Goal: Check status: Check status

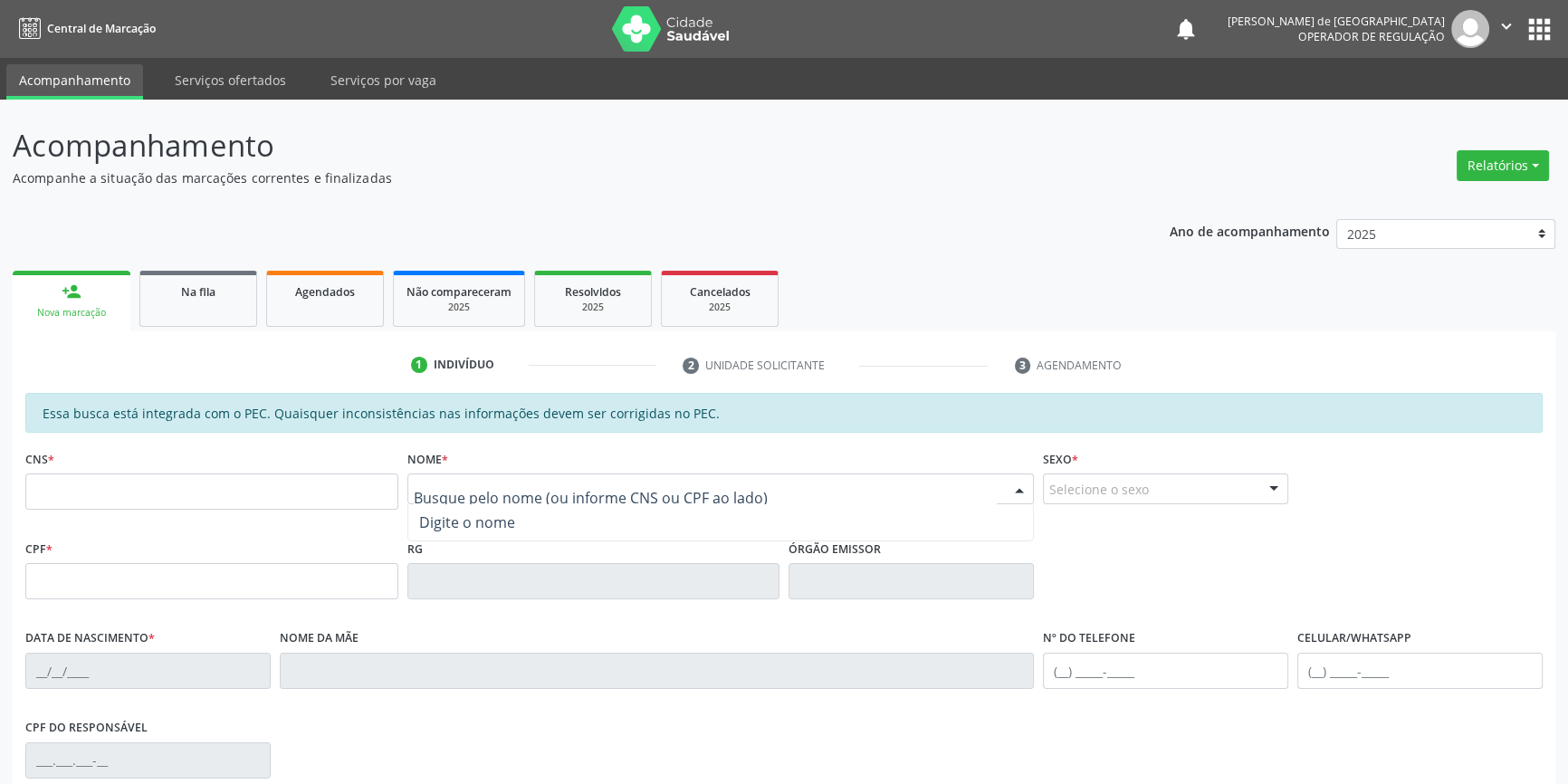
paste input "[PERSON_NAME]"
type input "[PERSON_NAME]"
click at [1119, 539] on div "CPF * RG Órgão emissor" at bounding box center [784, 579] width 1527 height 89
paste input "[PERSON_NAME]"
click at [670, 494] on input "[PERSON_NAME]" at bounding box center [705, 497] width 584 height 37
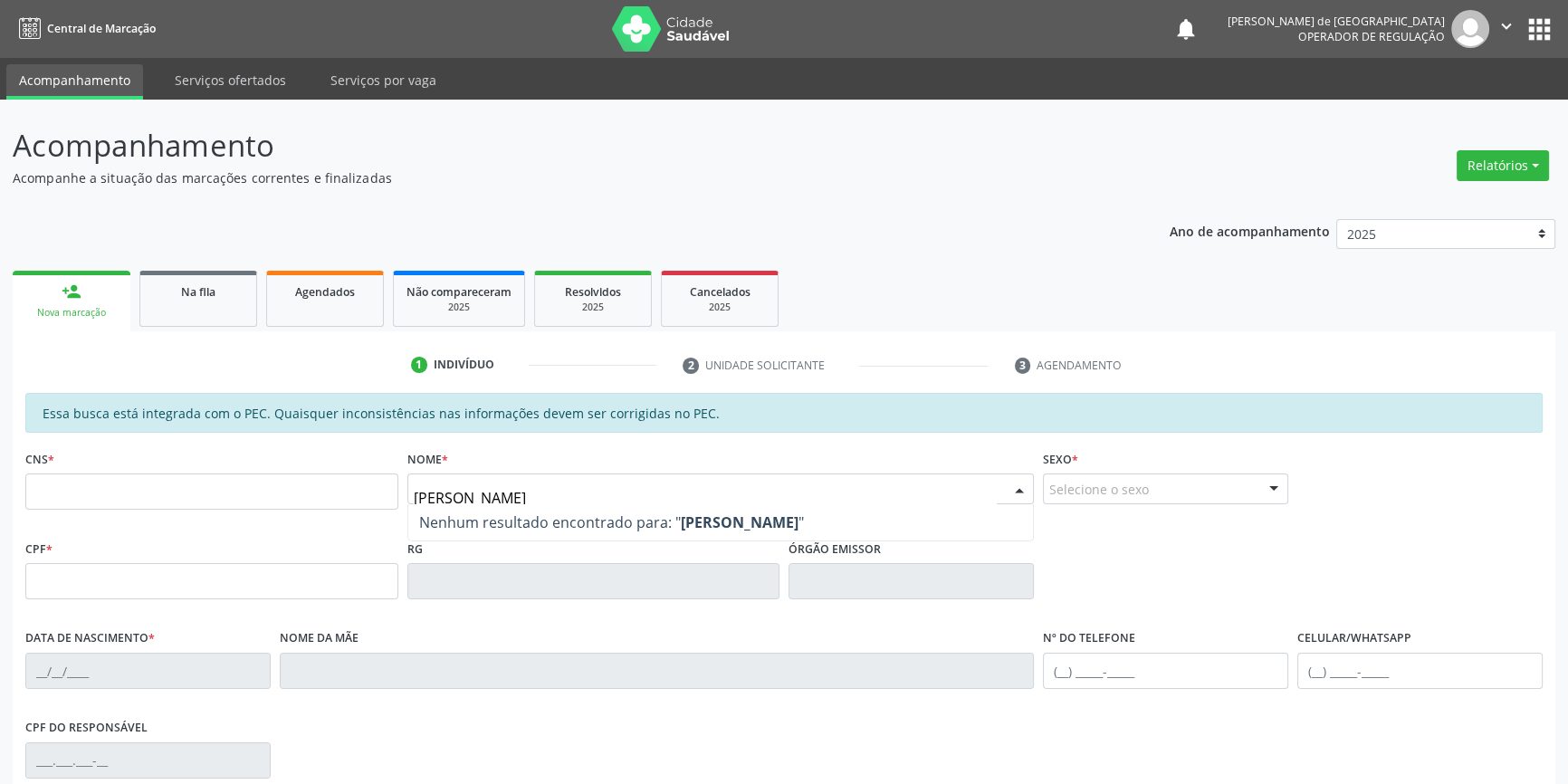
drag, startPoint x: 684, startPoint y: 497, endPoint x: 0, endPoint y: 459, distance: 685.1
click at [0, 459] on div "Acompanhamento Acompanhe a situação das marcações correntes e finalizadas Relat…" at bounding box center [784, 566] width 1568 height 933
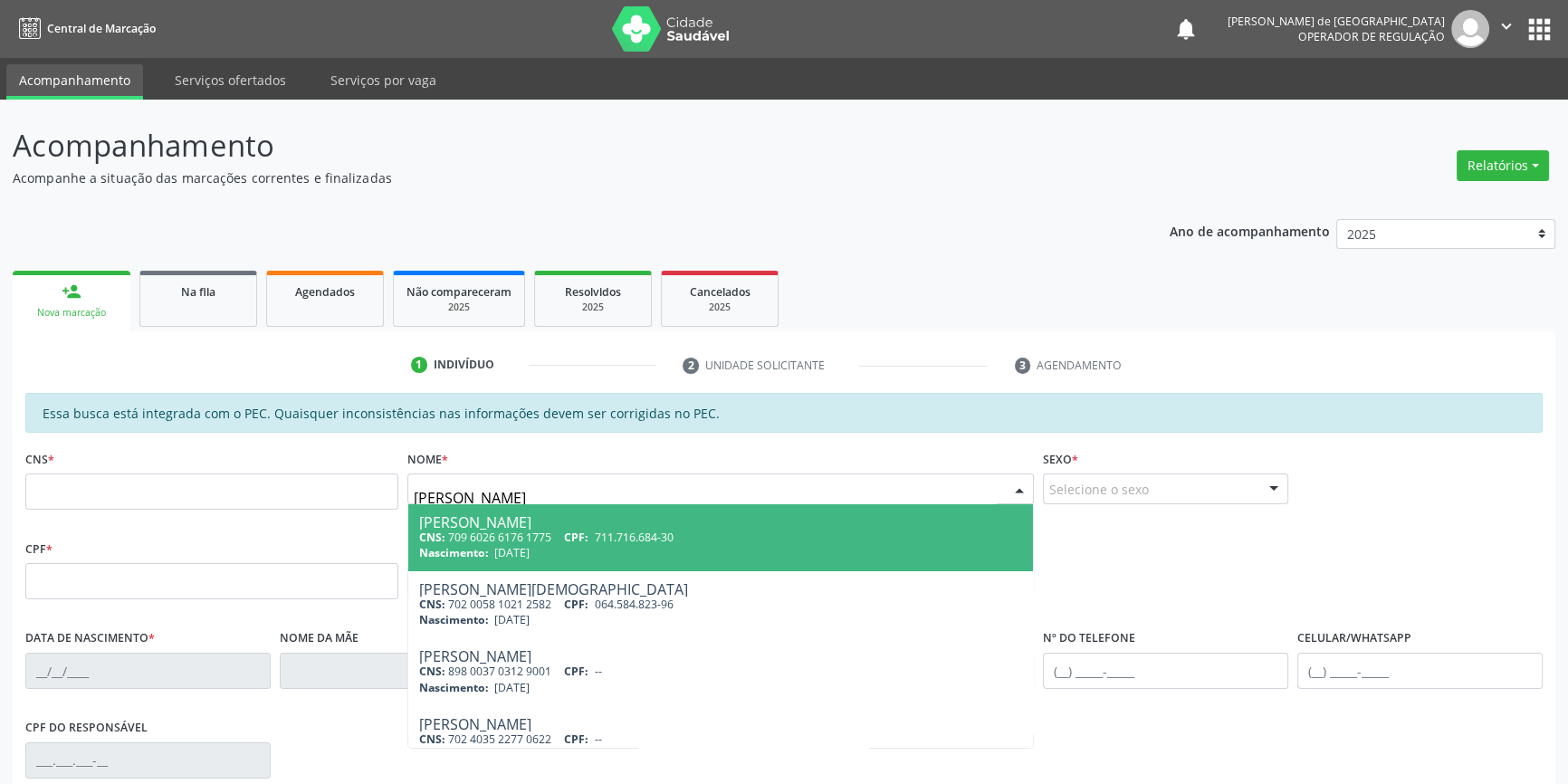
type input "[PERSON_NAME]"
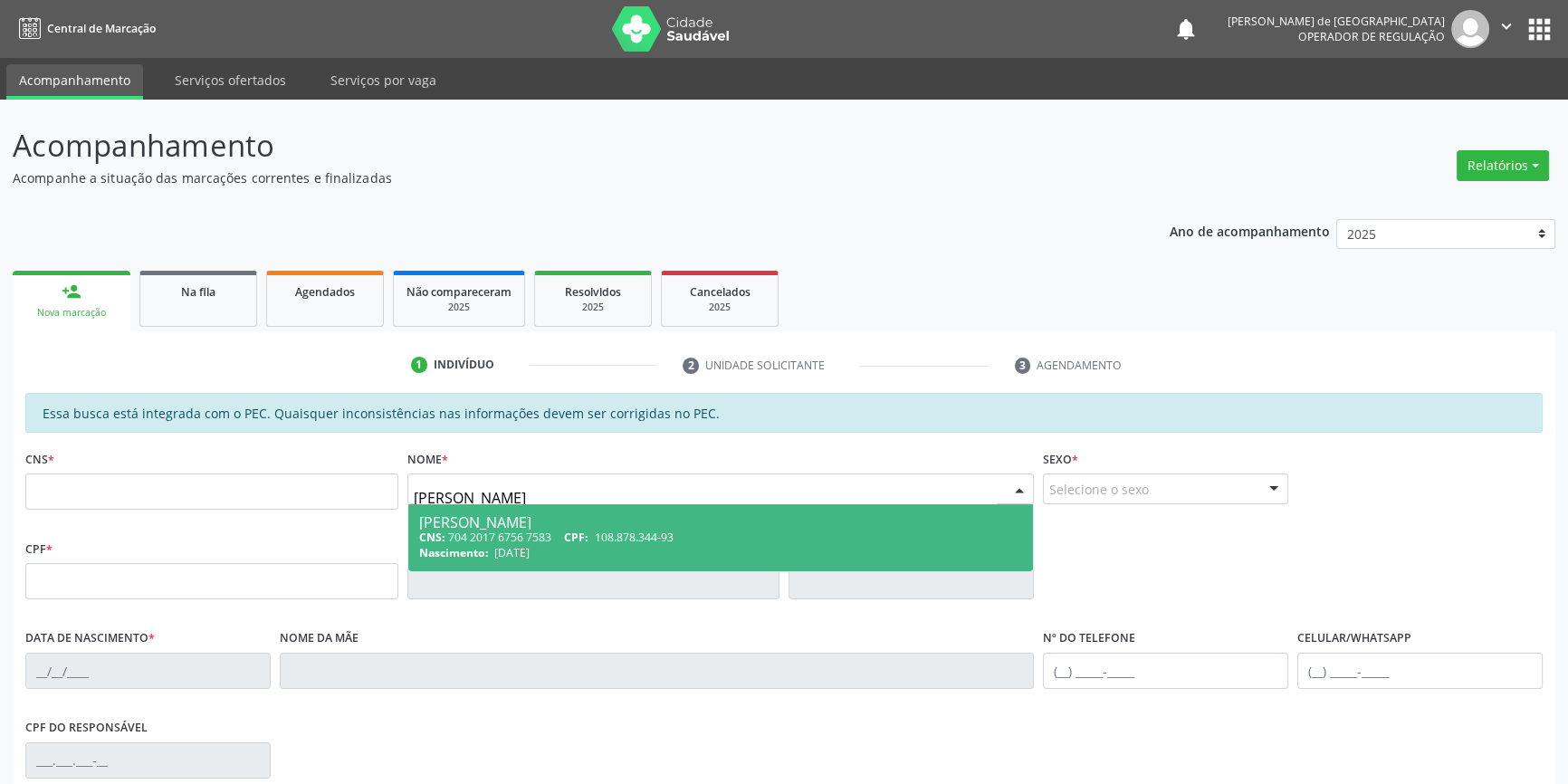
click at [482, 548] on span "Nascimento:" at bounding box center [454, 552] width 70 height 15
type input "704 2017 6756 7583"
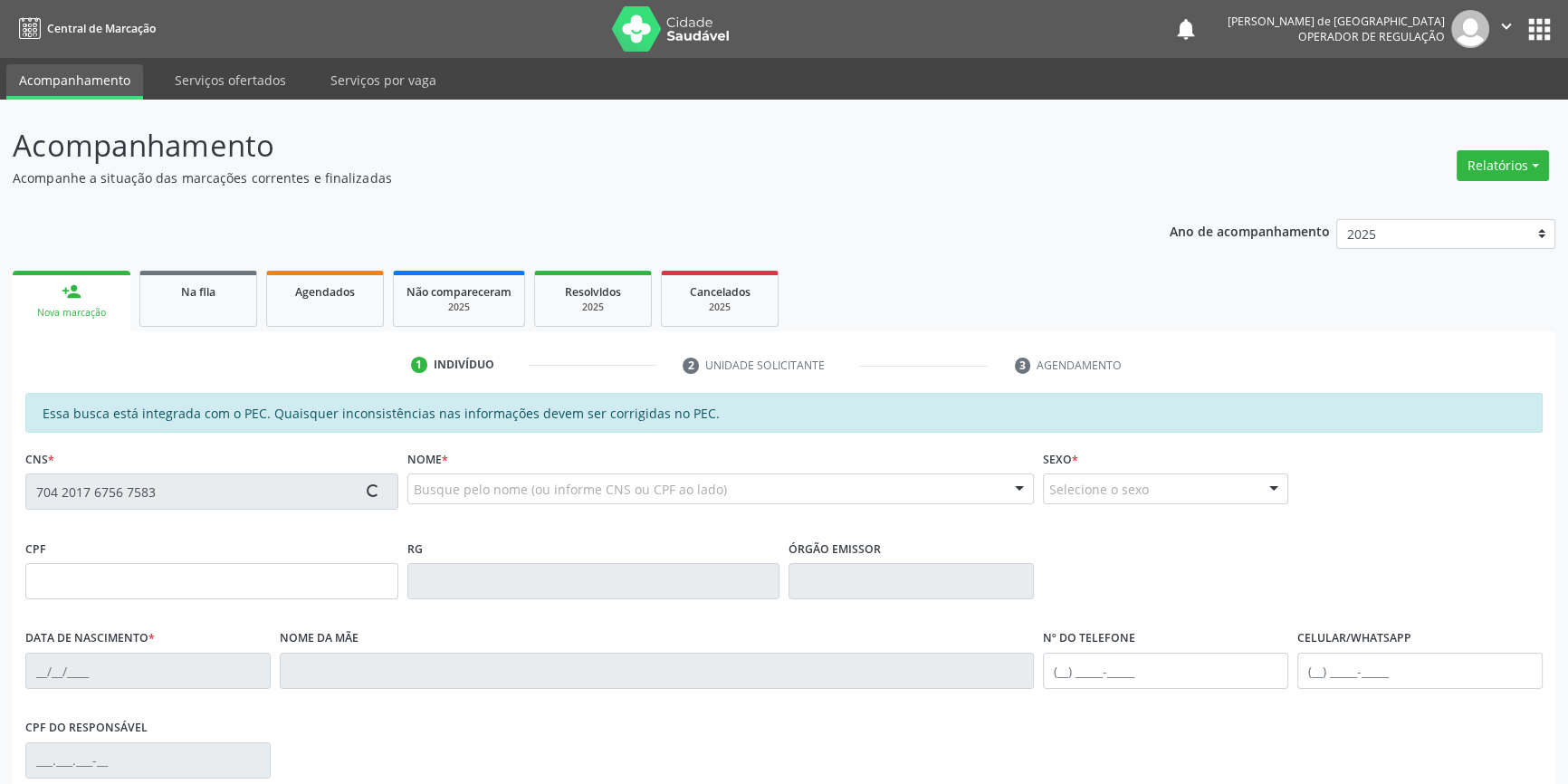
type input "108.878.344-93"
type input "[DATE]"
type input "[PERSON_NAME]"
type input "[PHONE_NUMBER]"
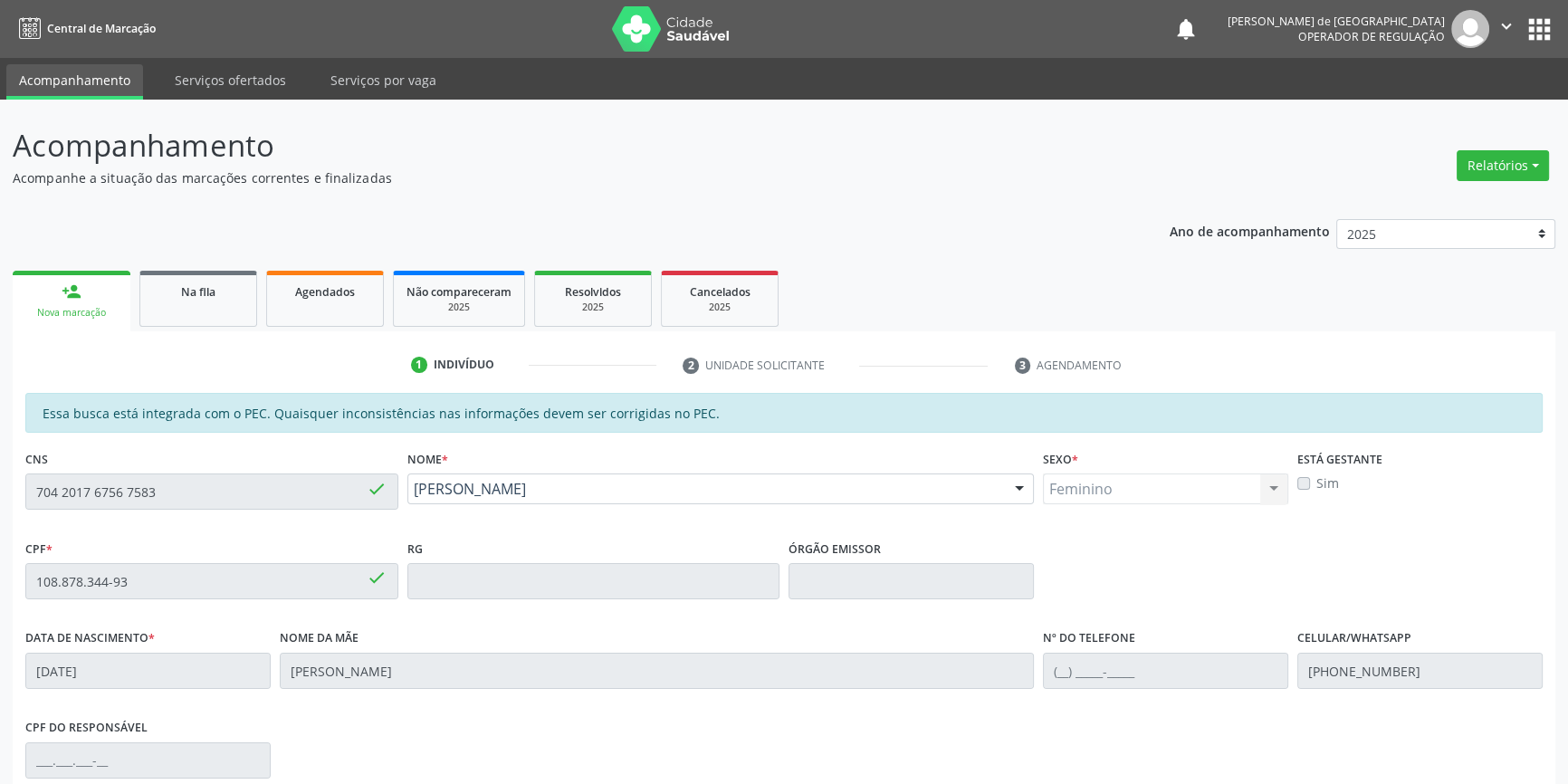
scroll to position [164, 0]
